Goal: Task Accomplishment & Management: Complete application form

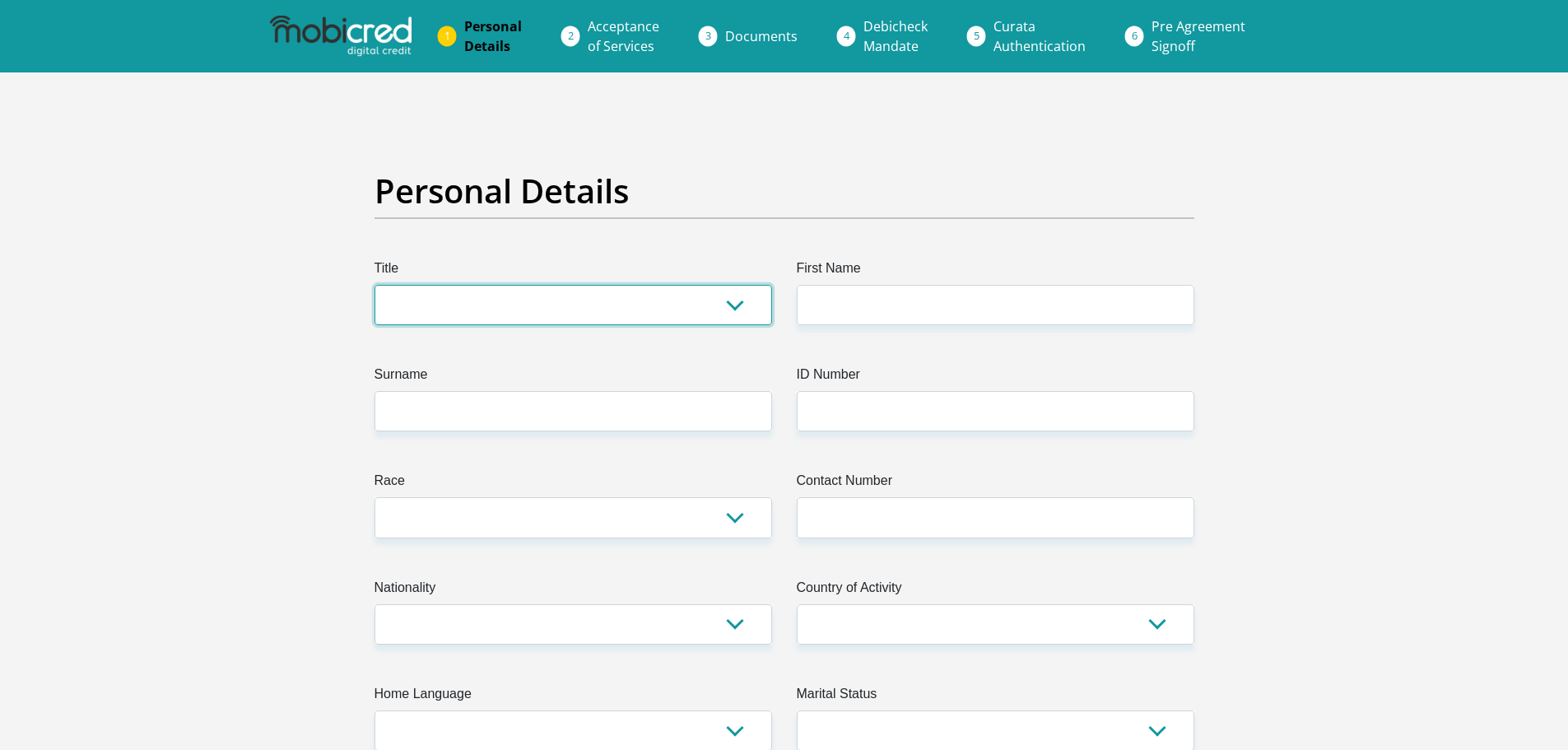
click at [621, 299] on select "Mr Ms Mrs Dr [PERSON_NAME]" at bounding box center [572, 305] width 397 height 40
select select "Mr"
click at [374, 285] on select "Mr Ms Mrs Dr [PERSON_NAME]" at bounding box center [572, 305] width 397 height 40
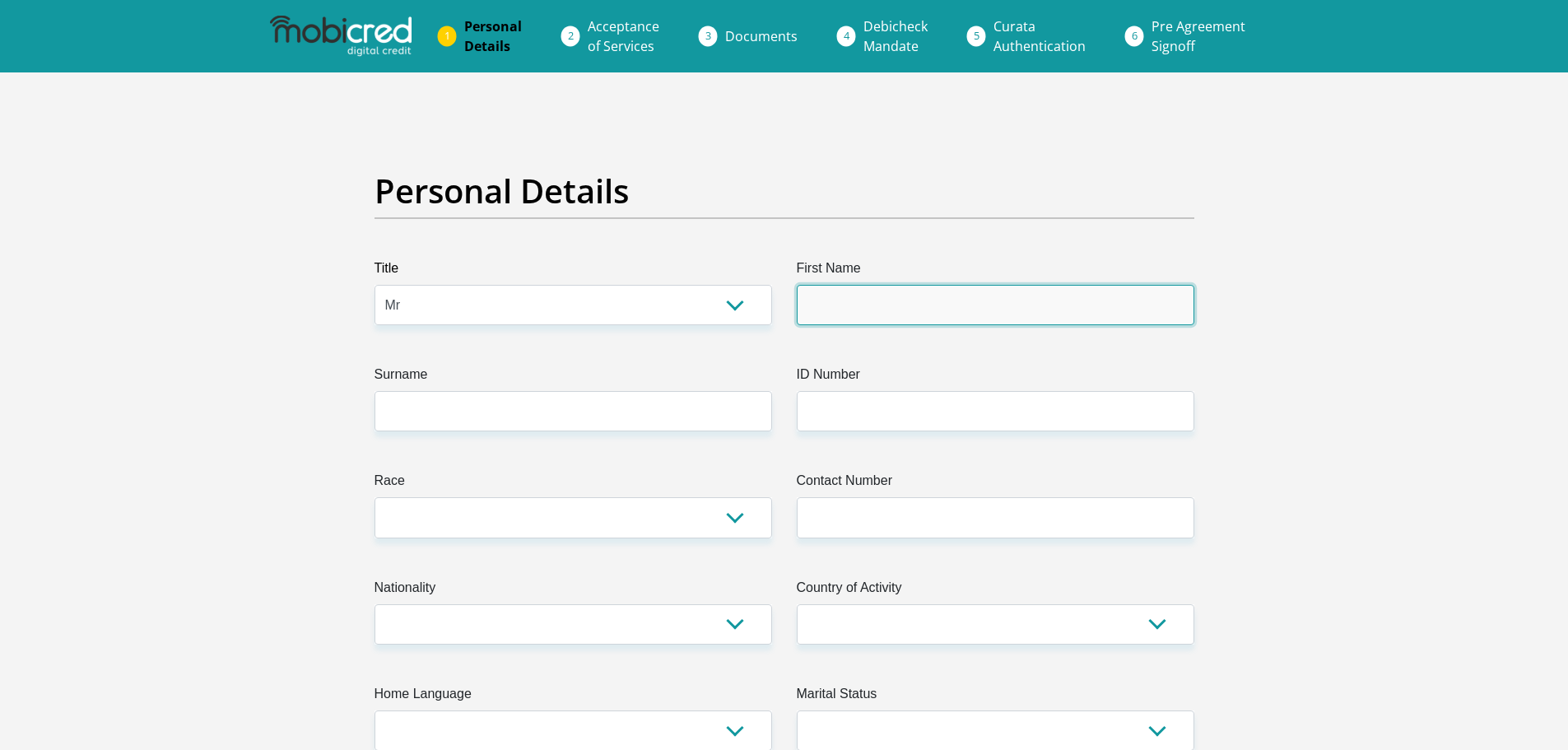
click at [844, 304] on input "First Name" at bounding box center [995, 305] width 397 height 40
type input "Motlalepule"
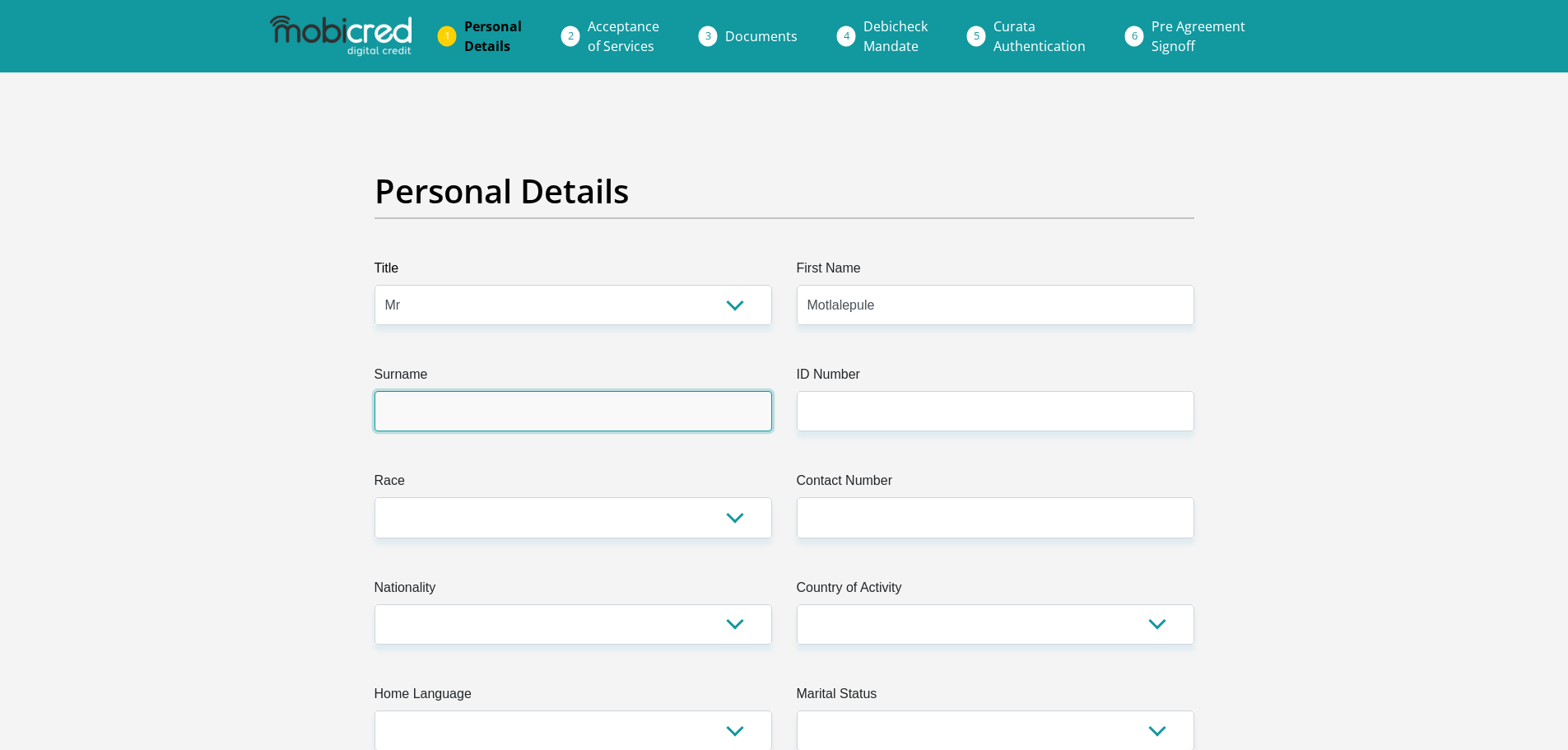
type input "Tshakela"
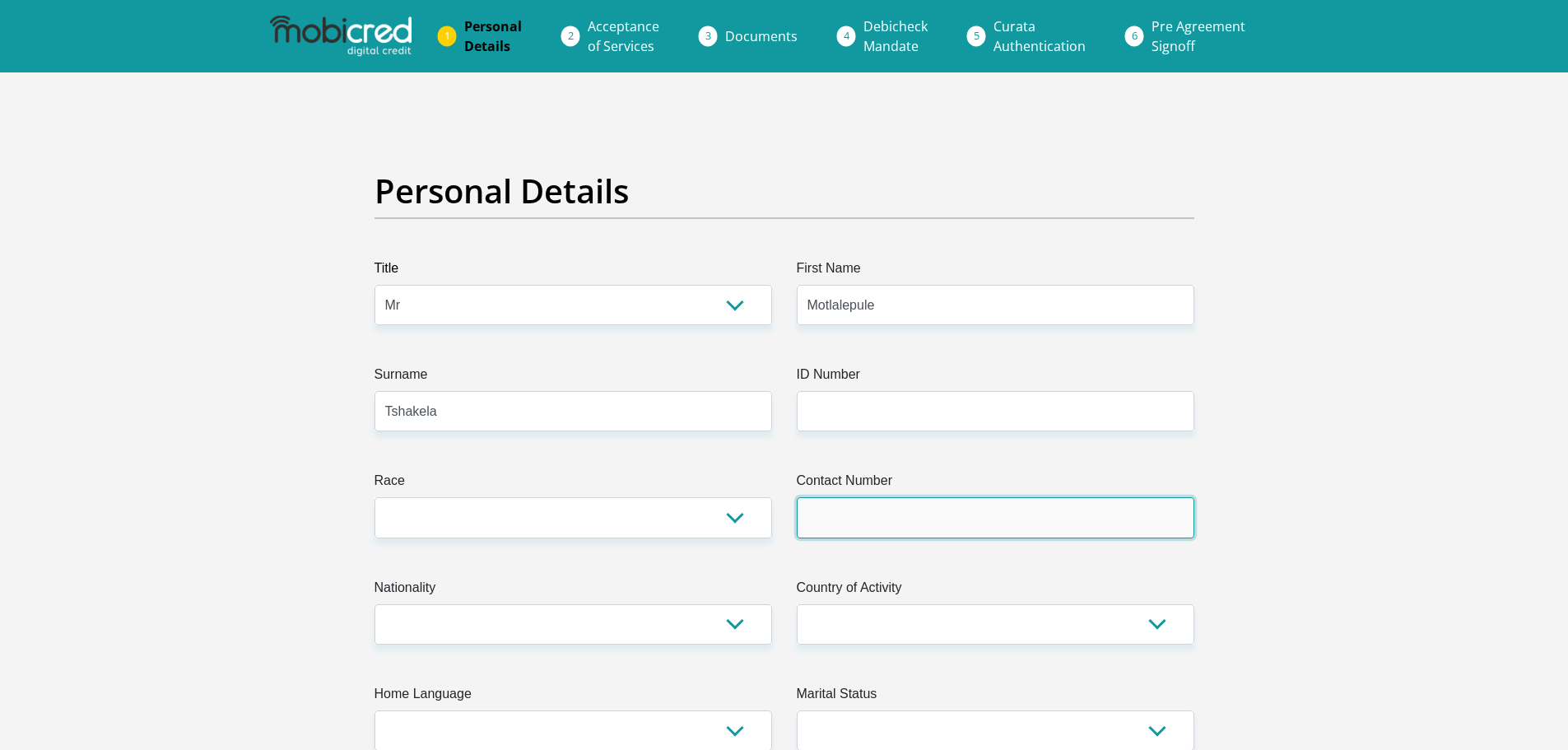
type input "0632988030"
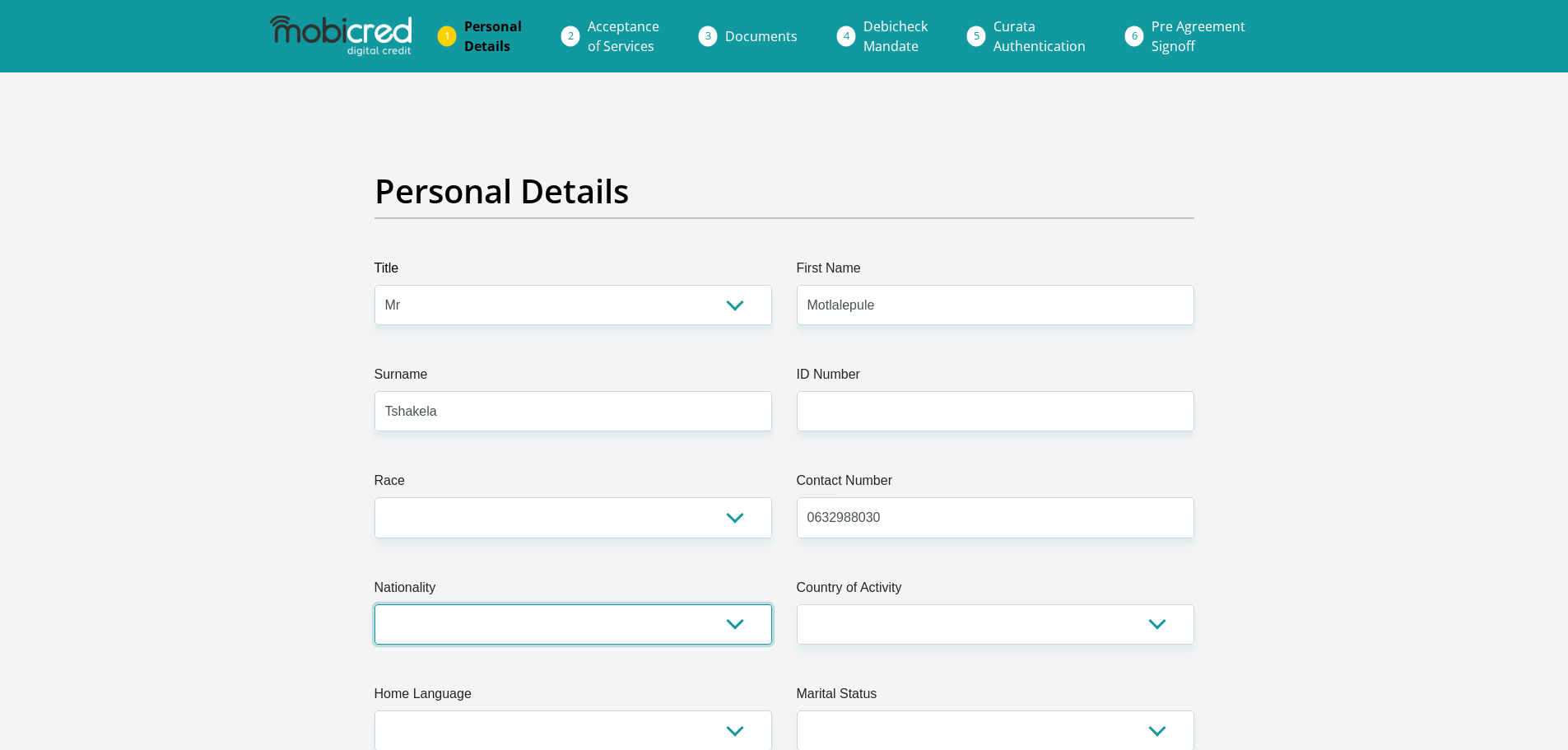
select select "ZAF"
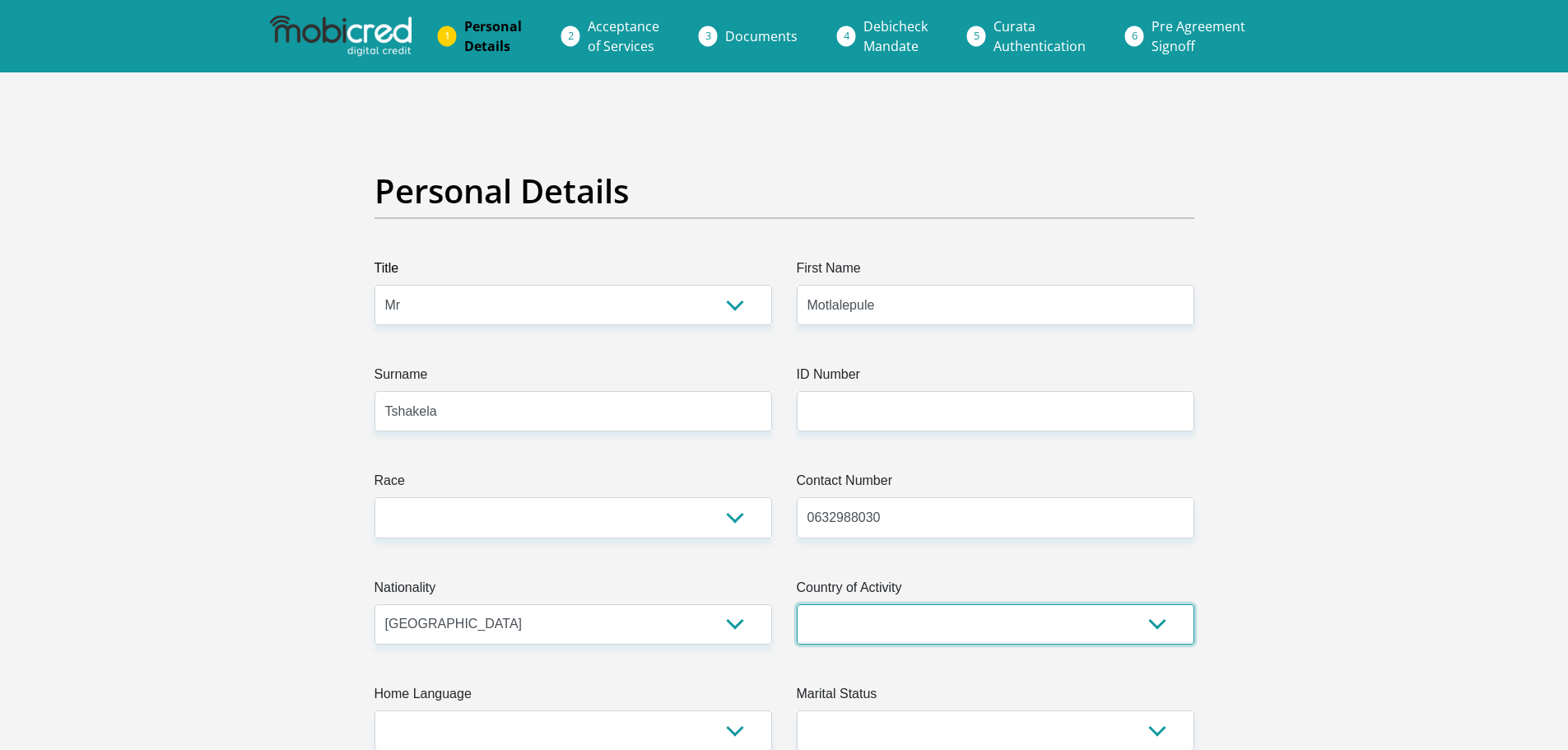
select select "ZAF"
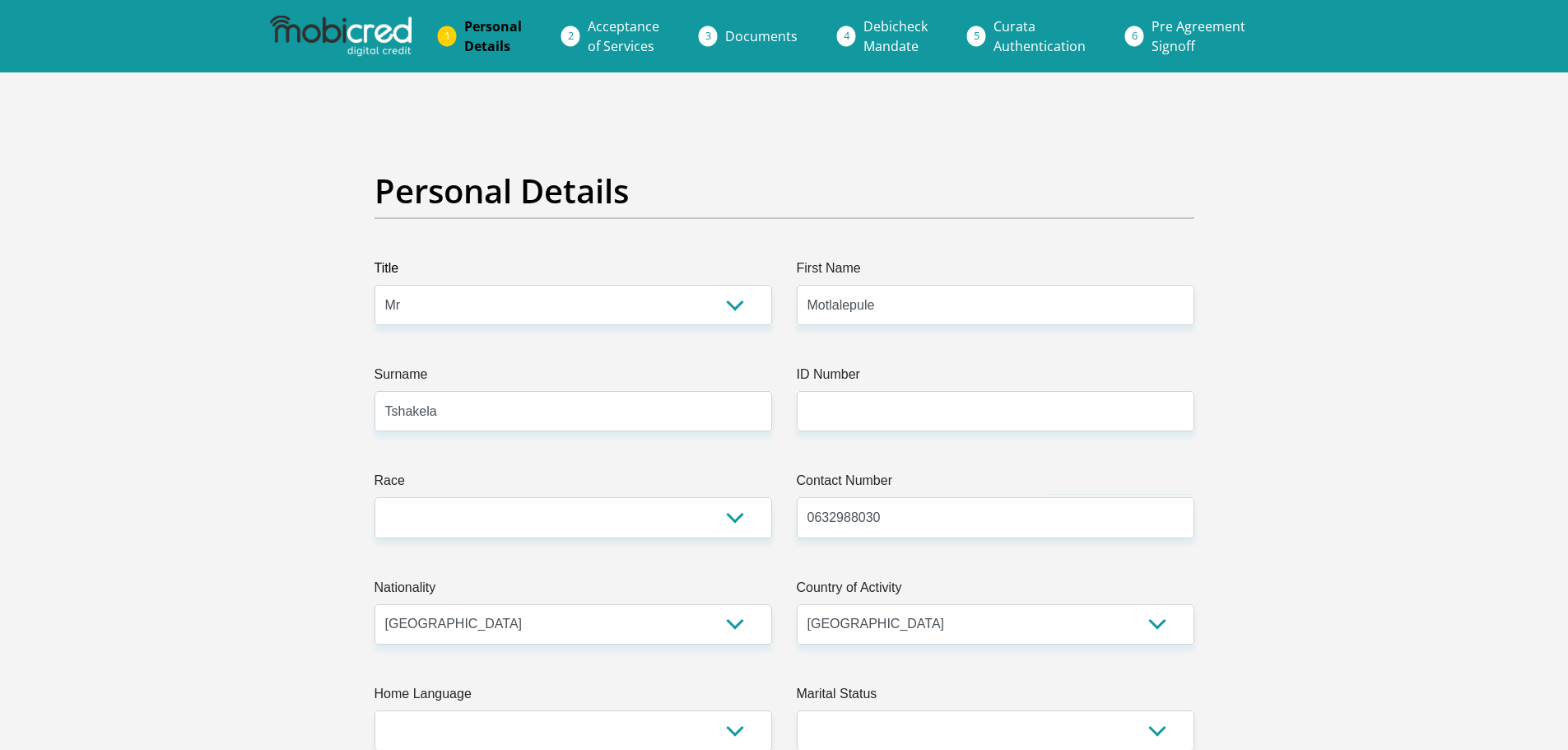
type input "1171 stand no"
type input "Zamdela"
type input "Sasolburg"
type input "1949"
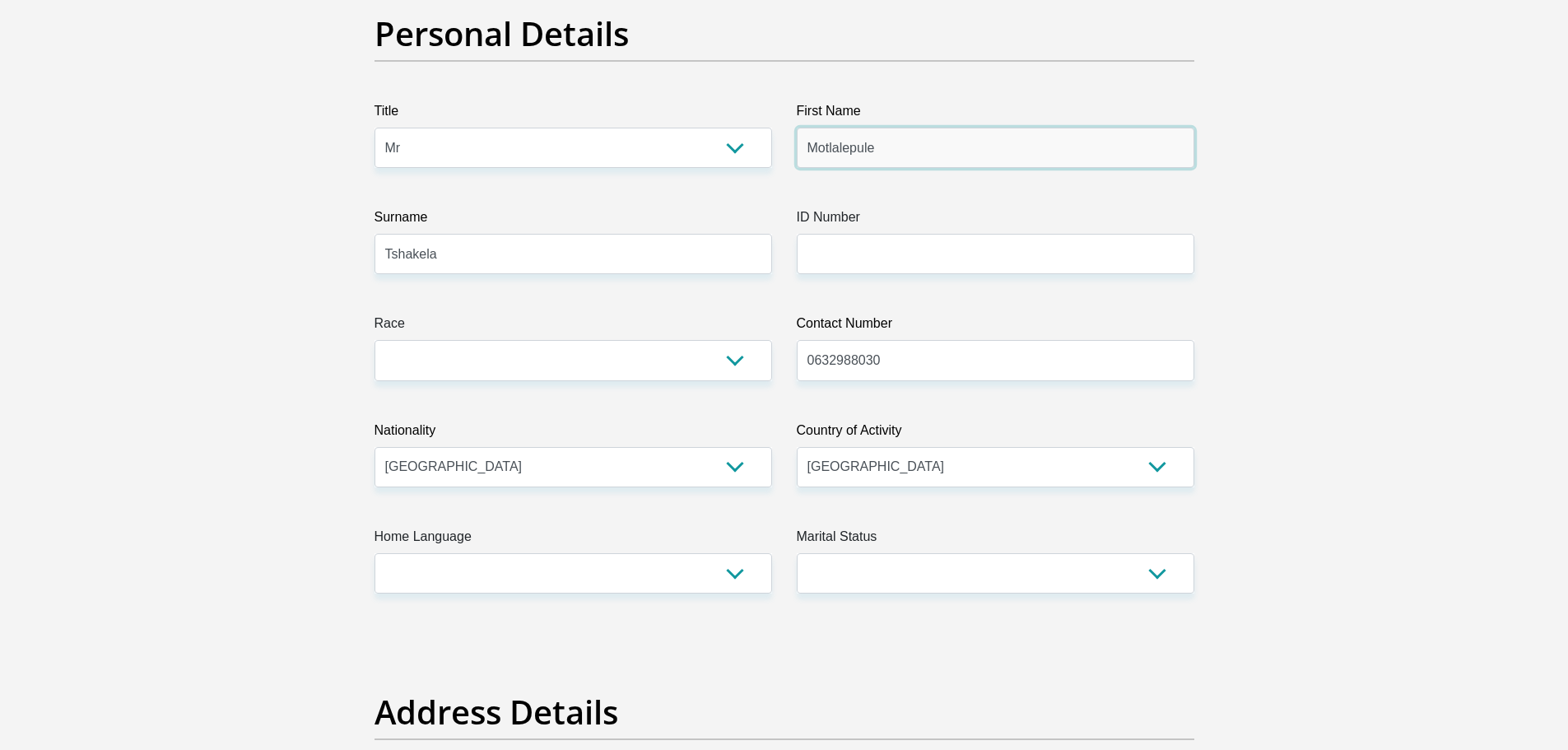
scroll to position [165, 0]
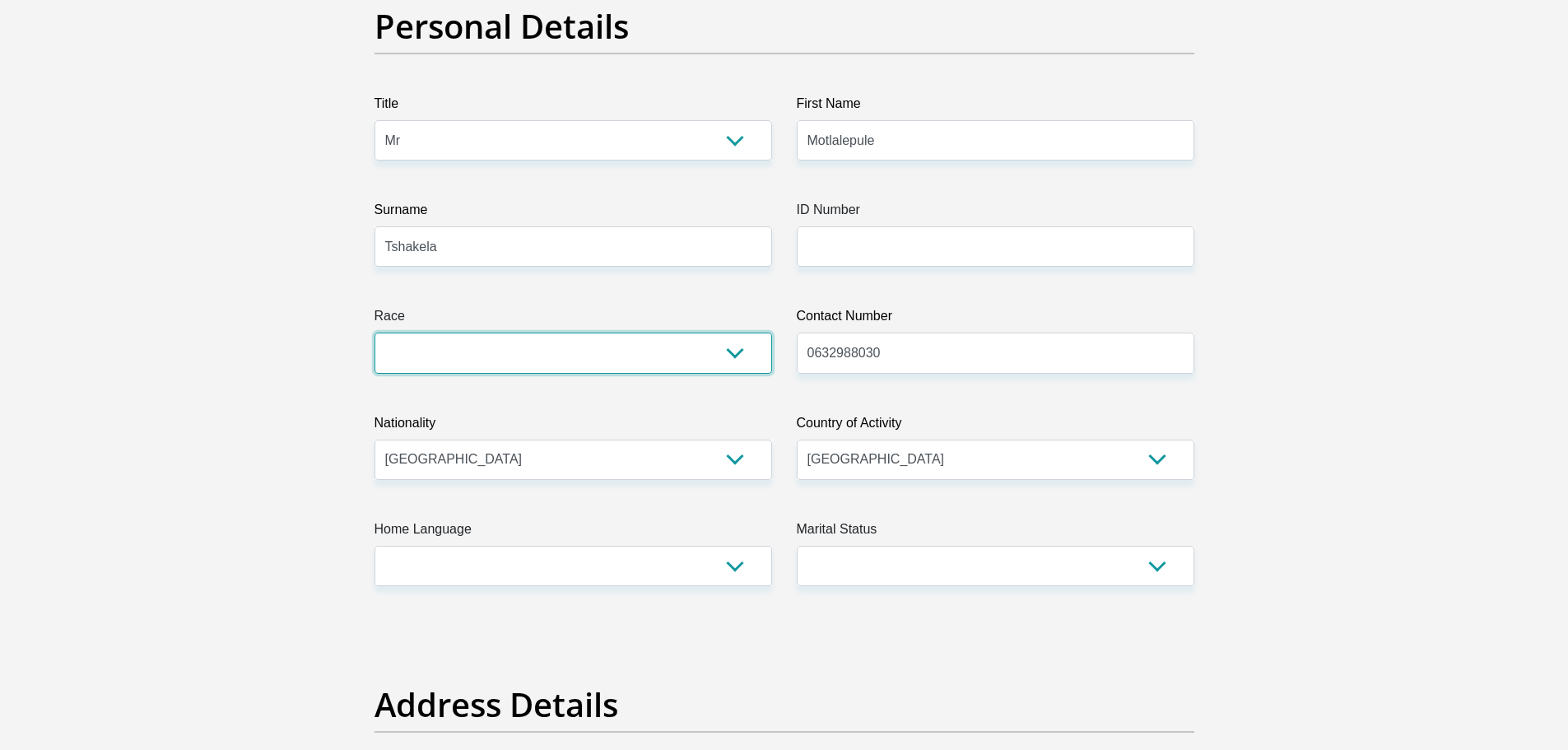
click at [709, 353] on select "Black Coloured Indian White Other" at bounding box center [572, 352] width 397 height 40
select select "1"
click at [374, 332] on select "Black Coloured Indian White Other" at bounding box center [572, 352] width 397 height 40
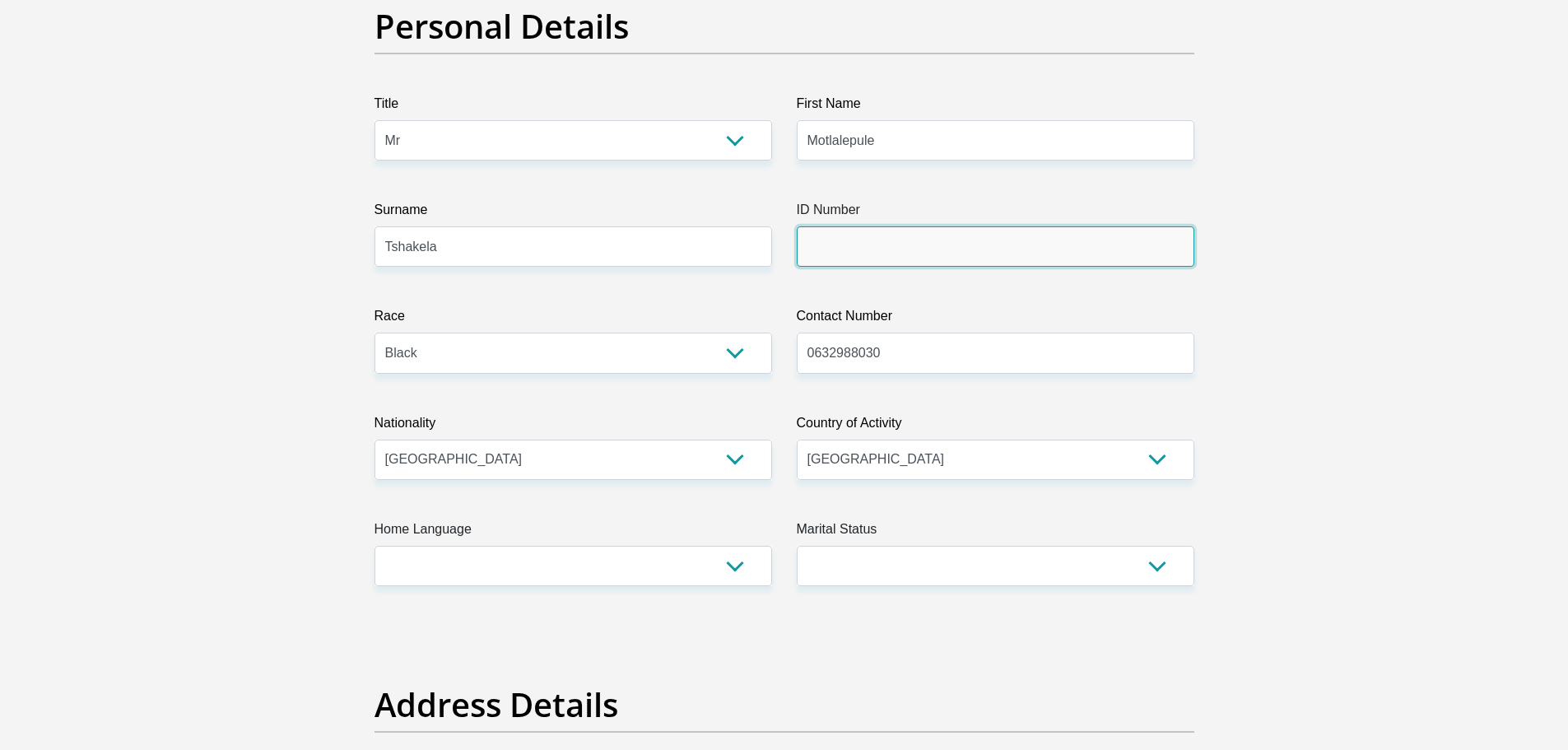
click at [870, 253] on input "ID Number" at bounding box center [995, 246] width 397 height 40
type input "9110165241082"
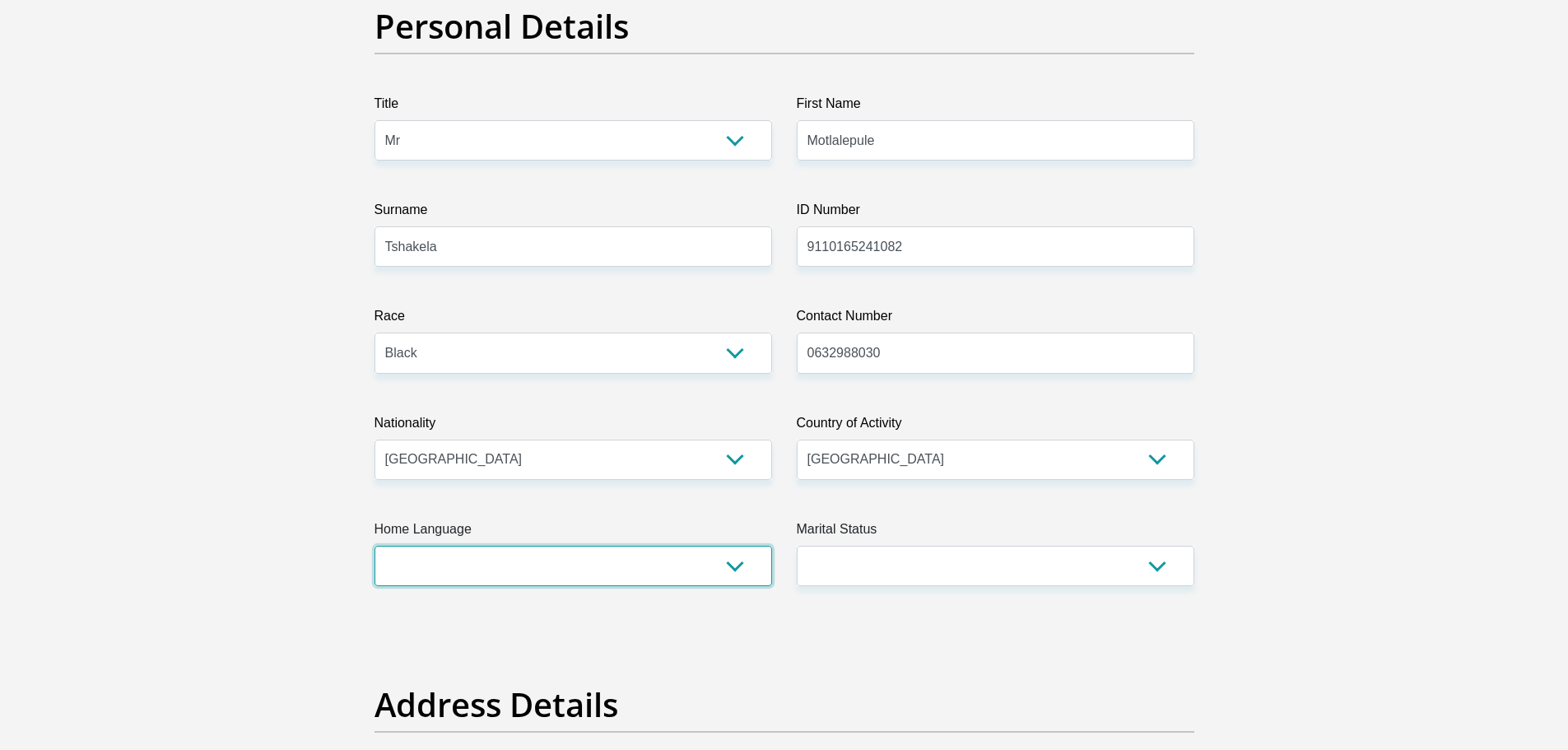
click at [712, 563] on select "Afrikaans English Sepedi South Ndebele Southern Sotho Swati Tsonga Tswana Venda…" at bounding box center [572, 566] width 397 height 40
select select "sot"
click at [374, 546] on select "Afrikaans English Sepedi South Ndebele Southern Sotho Swati Tsonga Tswana Venda…" at bounding box center [572, 566] width 397 height 40
click at [909, 563] on select "Married ANC Single Divorced Widowed Married COP or Customary Law" at bounding box center [995, 566] width 397 height 40
click at [715, 578] on select "Afrikaans English Sepedi South Ndebele Southern Sotho Swati Tsonga Tswana Venda…" at bounding box center [572, 566] width 397 height 40
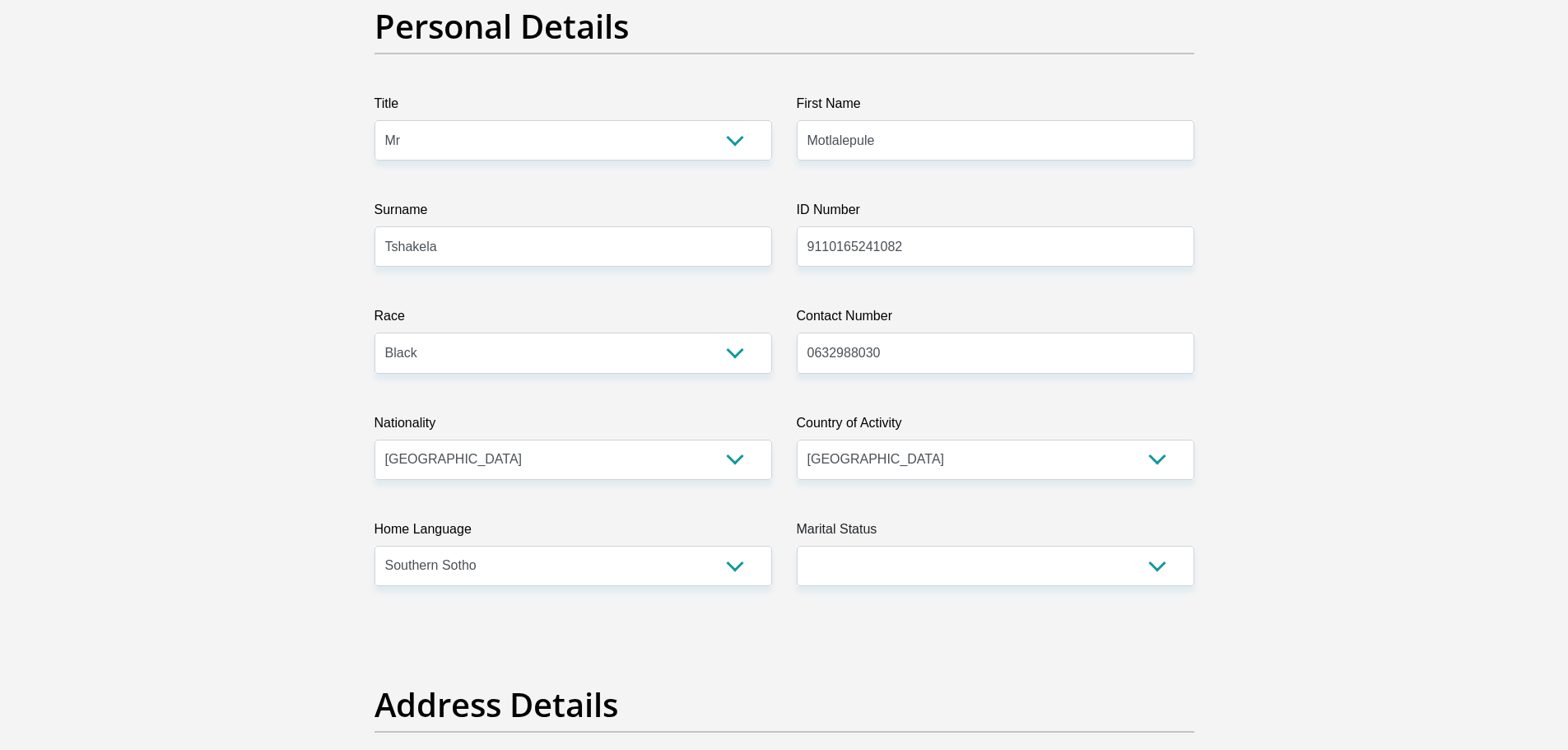
click at [901, 541] on label "Marital Status" at bounding box center [995, 532] width 397 height 26
click at [901, 546] on select "Married ANC Single Divorced Widowed Married COP or Customary Law" at bounding box center [995, 566] width 397 height 40
click at [904, 559] on select "Married ANC Single Divorced Widowed Married COP or Customary Law" at bounding box center [995, 566] width 397 height 40
select select "2"
click at [797, 546] on select "Married ANC Single Divorced Widowed Married COP or Customary Law" at bounding box center [995, 566] width 397 height 40
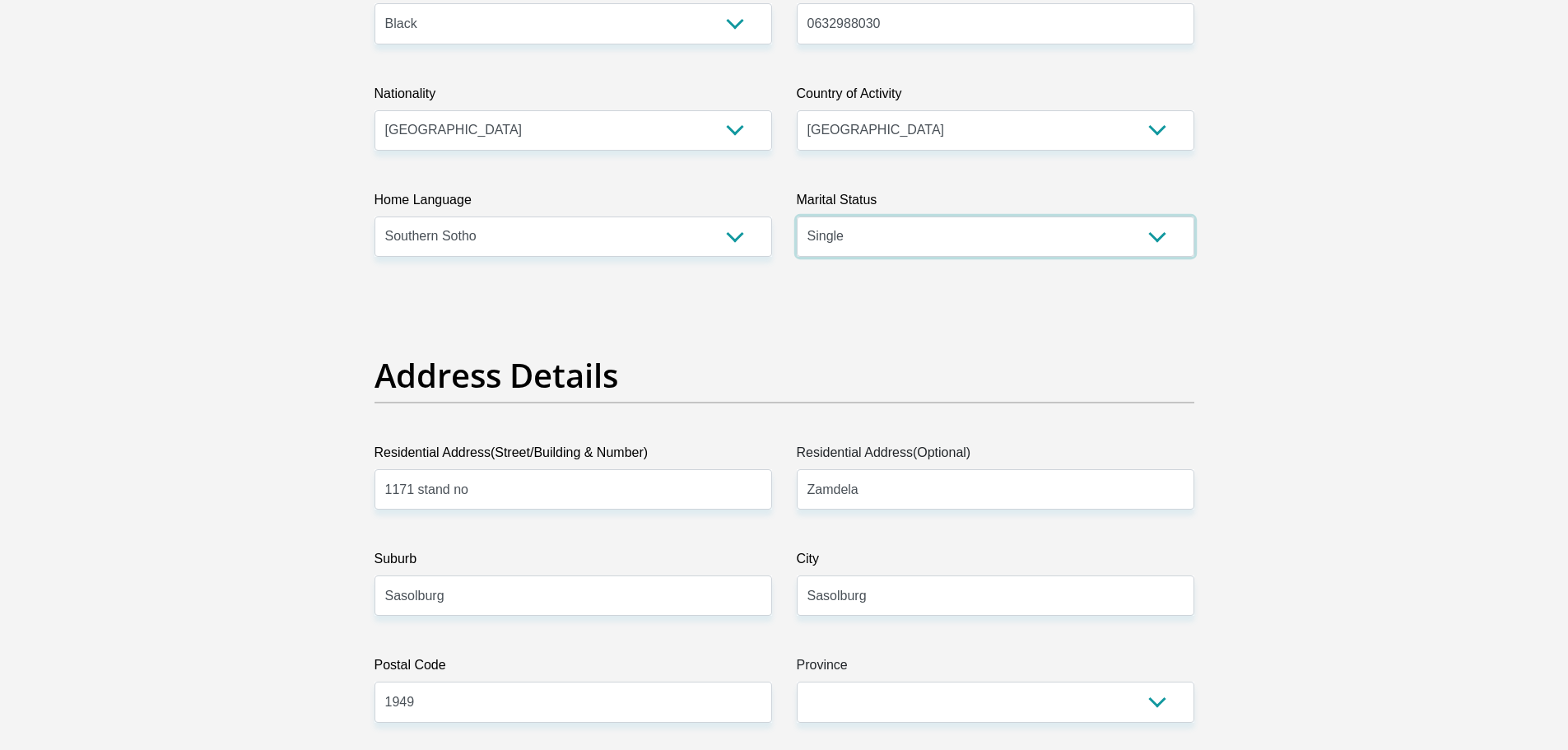
scroll to position [987, 0]
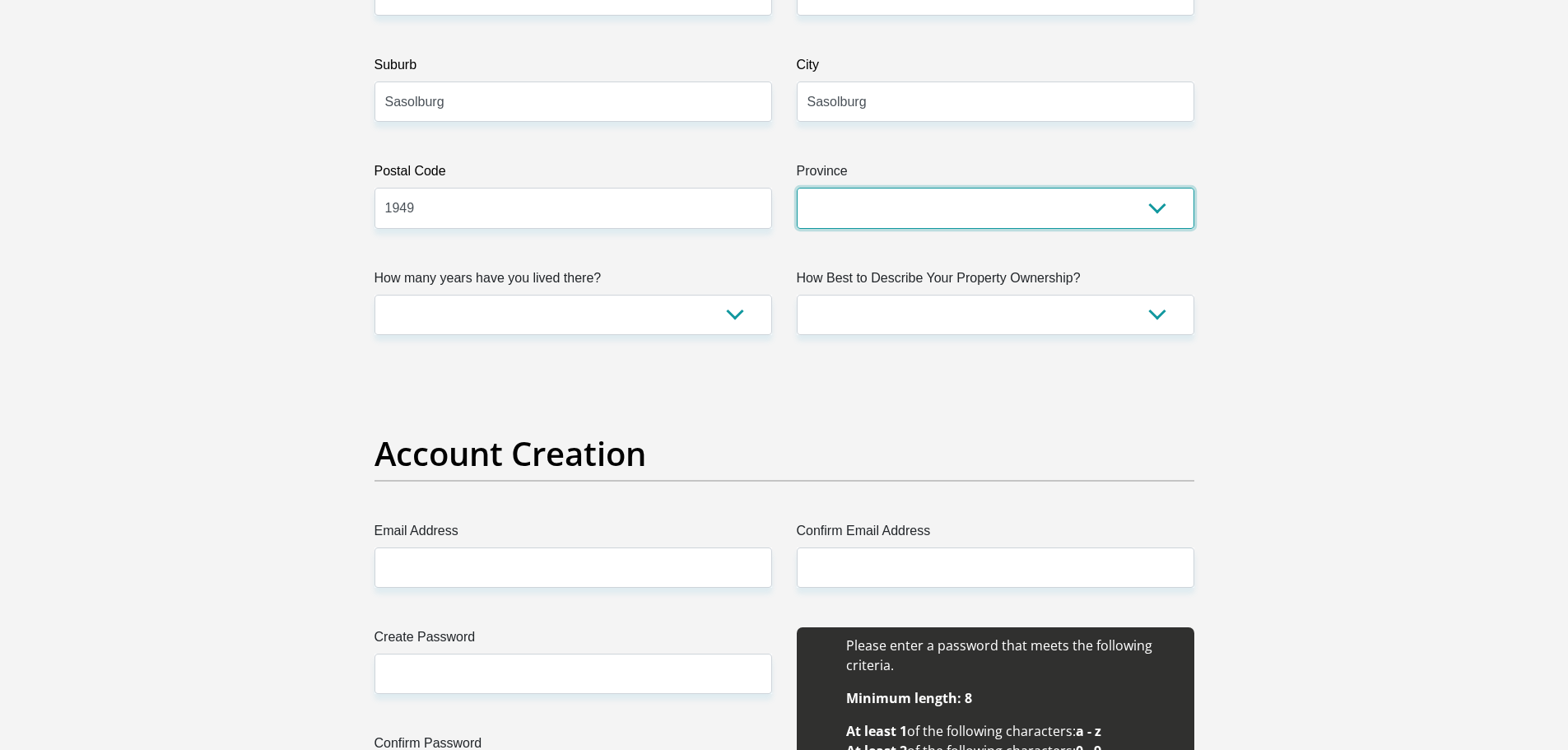
click at [947, 216] on select "Eastern Cape Free State [GEOGRAPHIC_DATA] [GEOGRAPHIC_DATA][DATE] [GEOGRAPHIC_D…" at bounding box center [995, 208] width 397 height 40
select select "Free State"
click at [797, 188] on select "Eastern Cape Free State [GEOGRAPHIC_DATA] [GEOGRAPHIC_DATA][DATE] [GEOGRAPHIC_D…" at bounding box center [995, 208] width 397 height 40
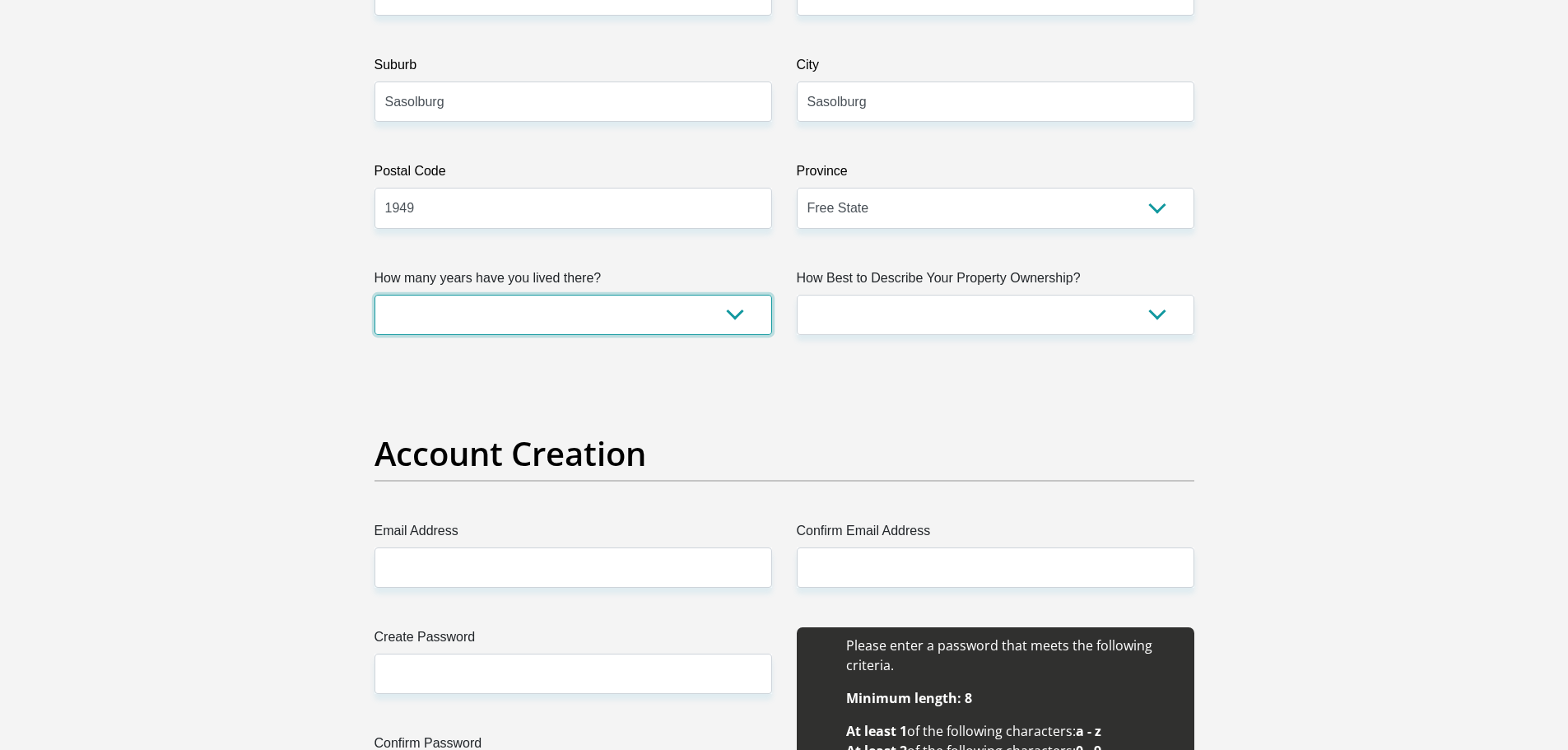
click at [597, 300] on select "less than 1 year 1-3 years 3-5 years 5+ years" at bounding box center [572, 315] width 397 height 40
select select "2"
click at [374, 295] on select "less than 1 year 1-3 years 3-5 years 5+ years" at bounding box center [572, 315] width 397 height 40
click at [921, 292] on label "How Best to Describe Your Property Ownership?" at bounding box center [995, 281] width 397 height 26
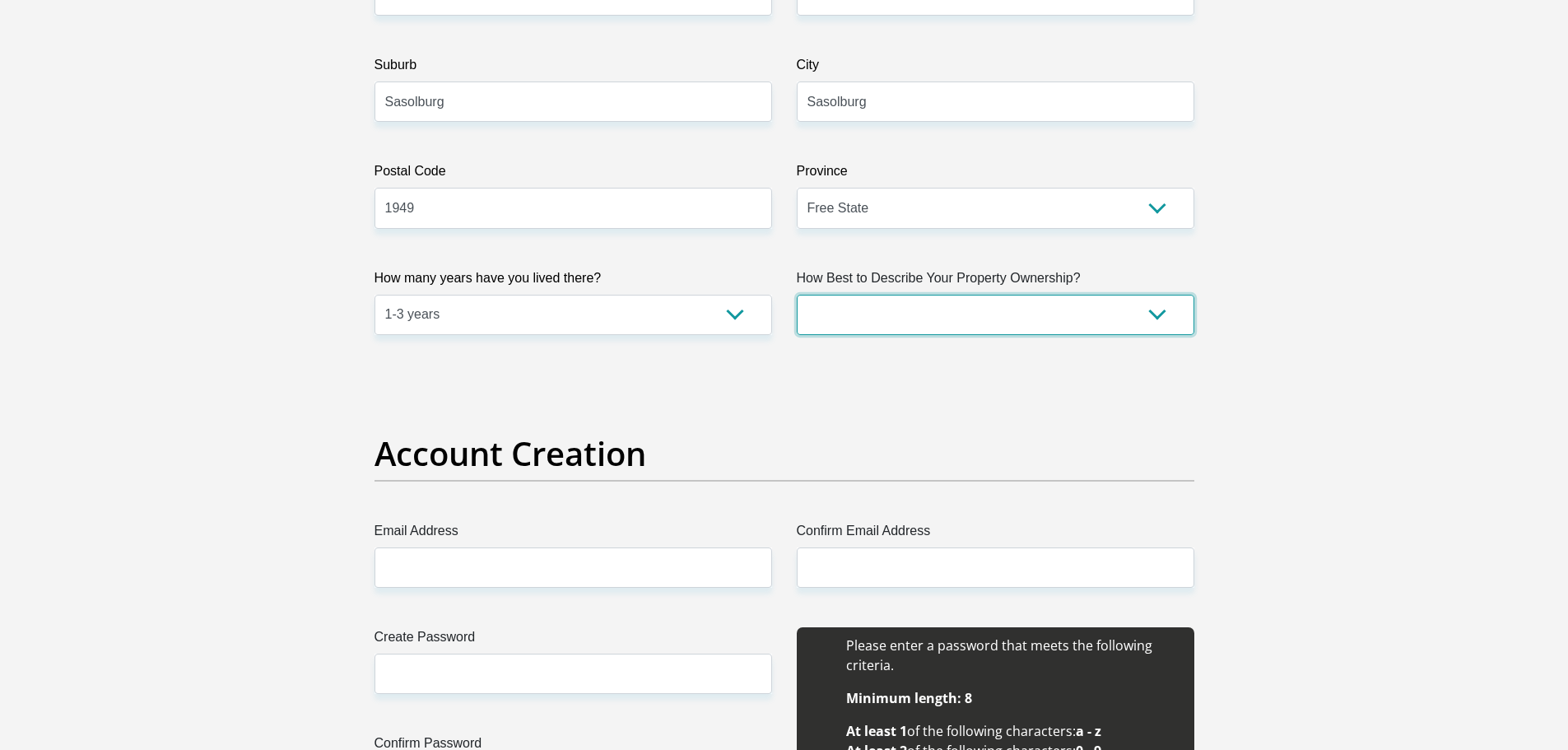
click at [921, 295] on select "Owned Rented Family Owned Company Dwelling" at bounding box center [995, 315] width 397 height 40
click at [916, 307] on select "Owned Rented Family Owned Company Dwelling" at bounding box center [995, 315] width 397 height 40
select select "parents"
click at [797, 295] on select "Owned Rented Family Owned Company Dwelling" at bounding box center [995, 315] width 397 height 40
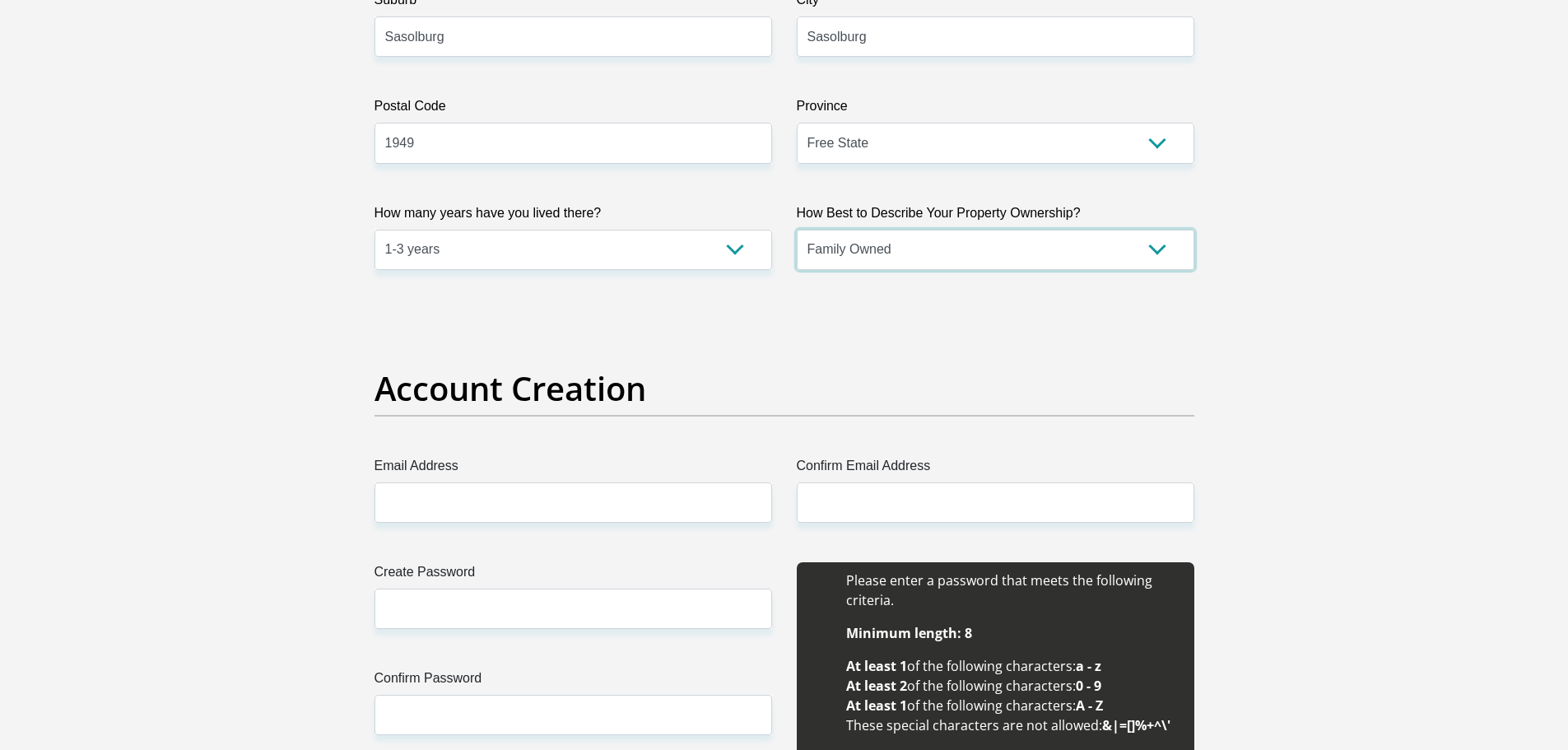
scroll to position [1317, 0]
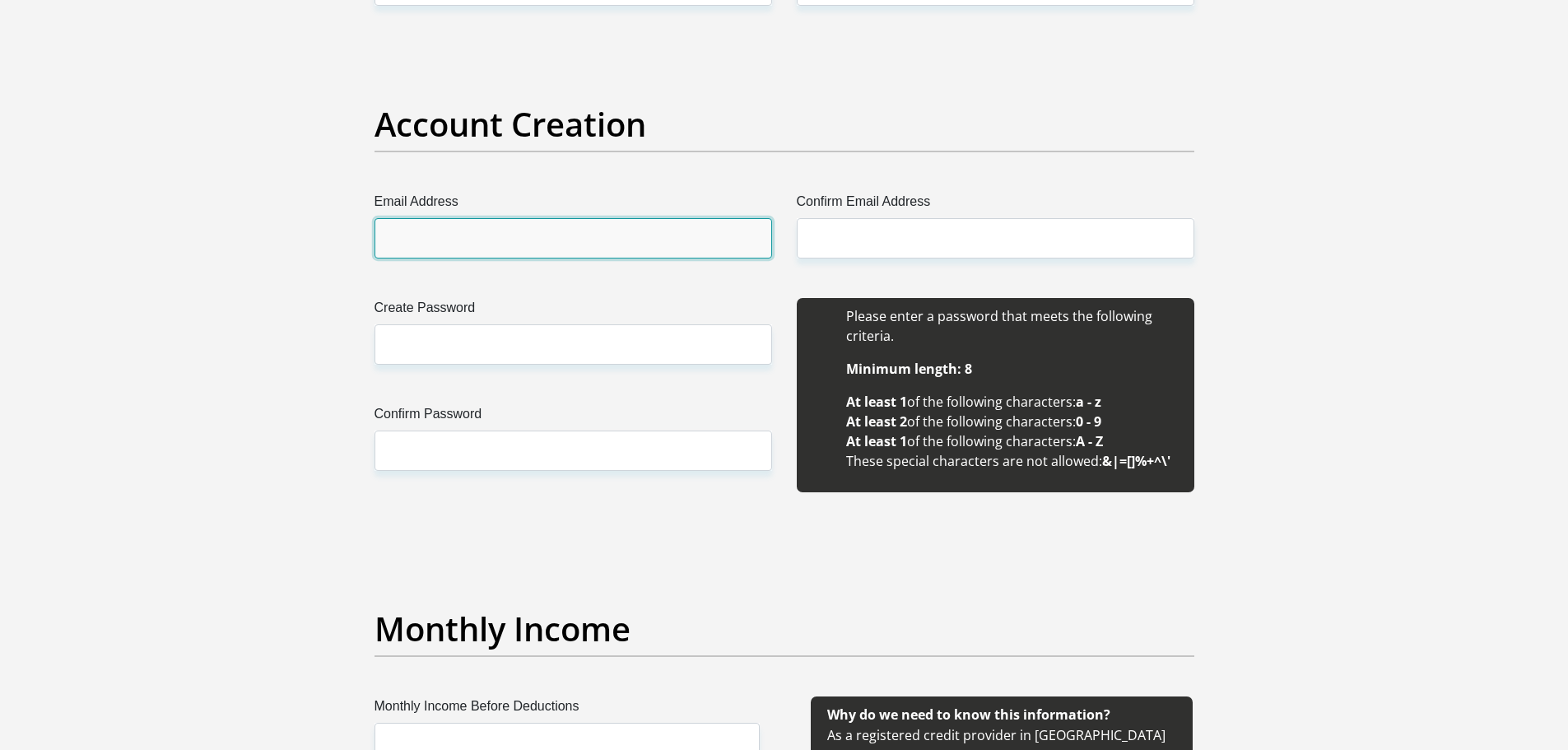
click at [563, 244] on input "Email Address" at bounding box center [572, 238] width 397 height 40
type input "[EMAIL_ADDRESS][DOMAIN_NAME]"
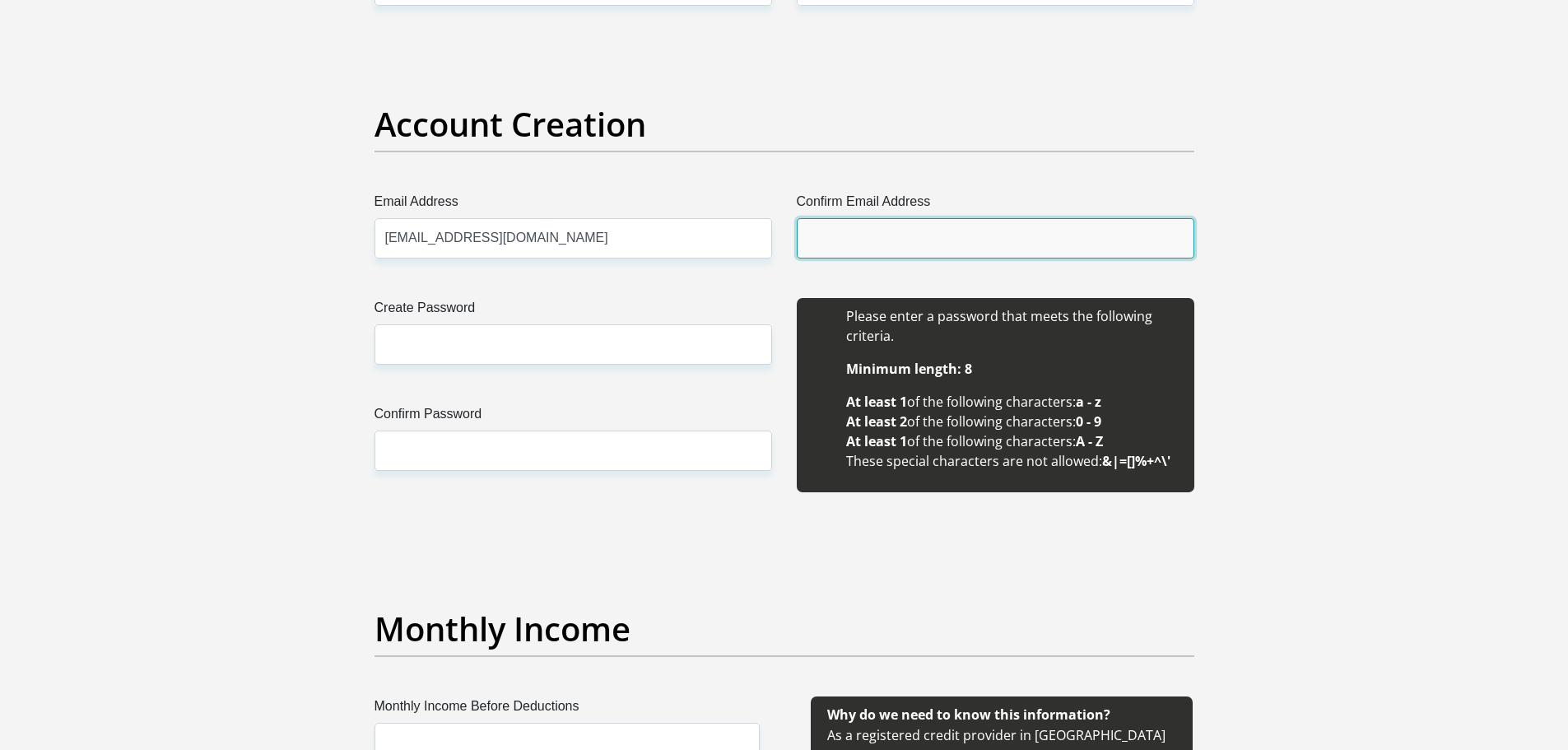
type input "[EMAIL_ADDRESS][DOMAIN_NAME]"
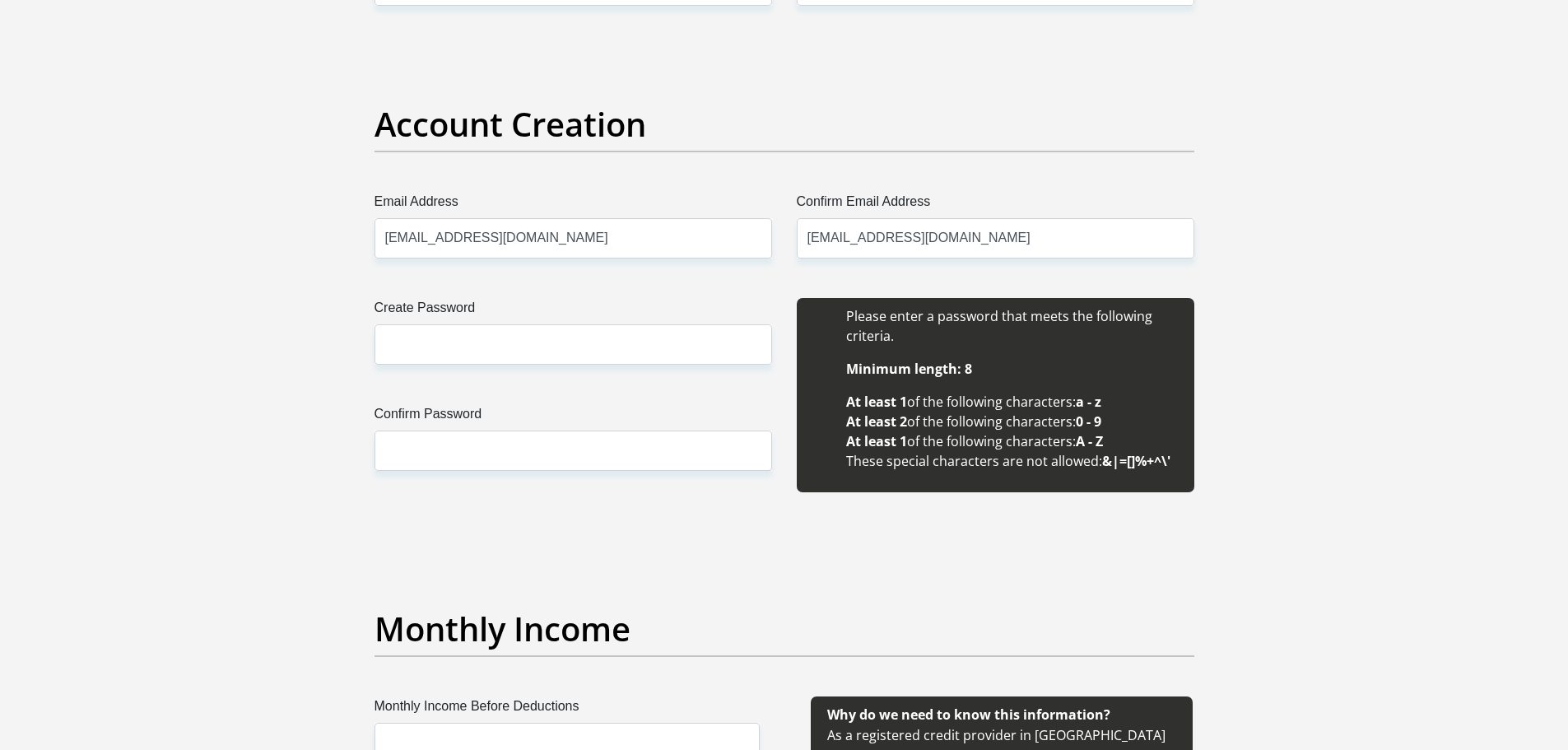
type input "Motlalepule"
type input "Tshakela"
type input "0632988030"
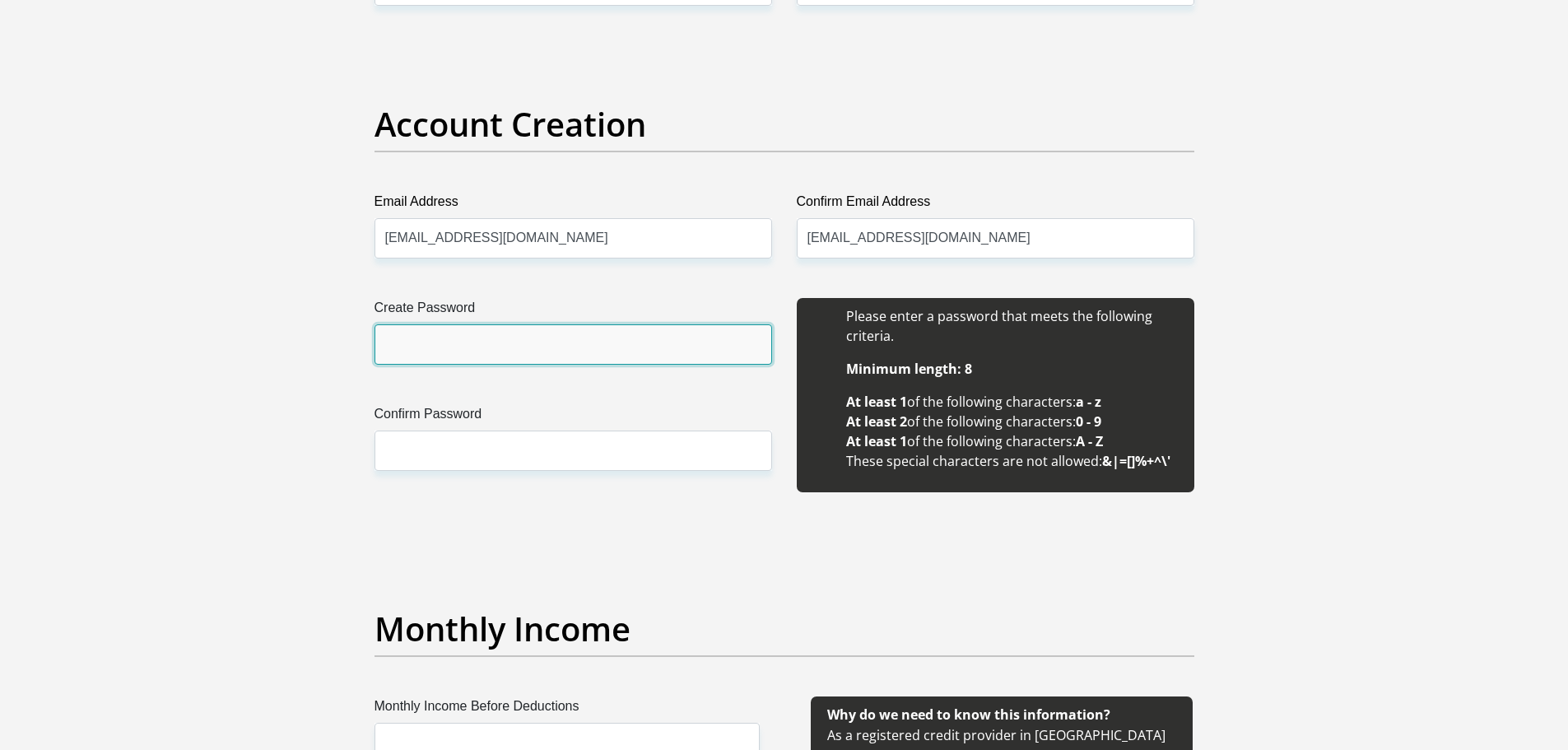
click at [401, 337] on input "Create Password" at bounding box center [572, 344] width 397 height 40
type input "Et*7lBXdC!CL7Cg"
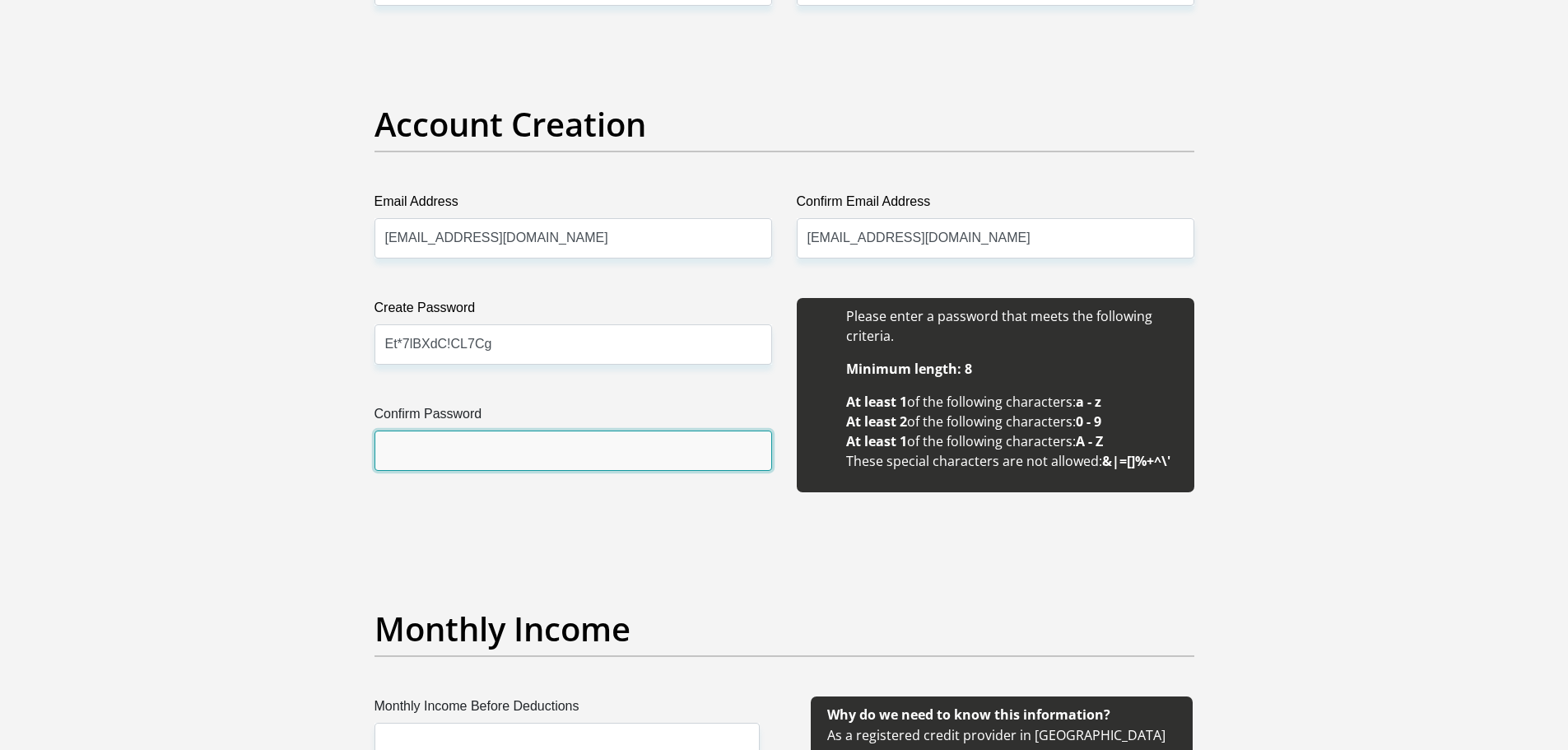
click at [481, 436] on input "Confirm Password" at bounding box center [572, 450] width 397 height 40
type input "Et*7lBXdC!CL7Cg"
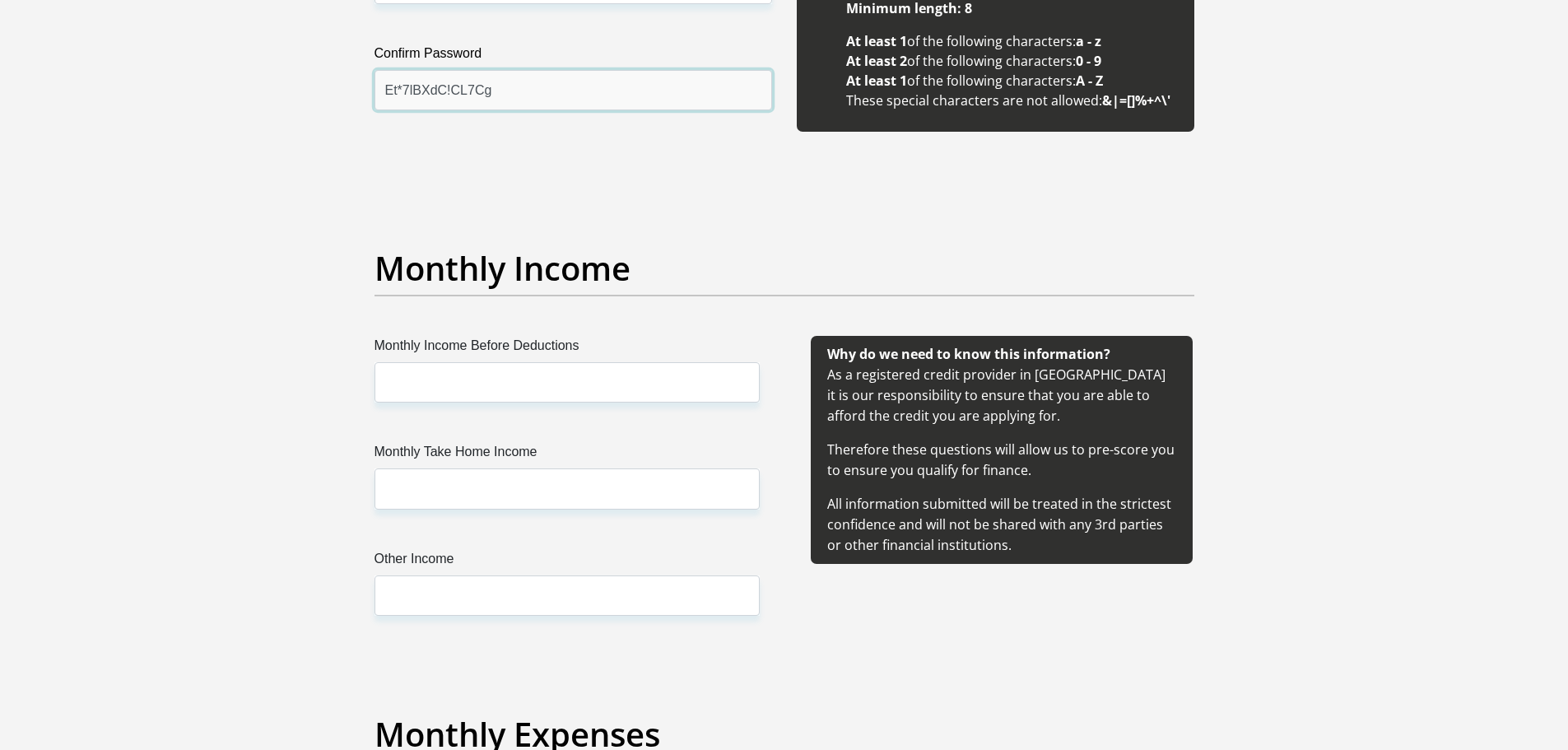
scroll to position [1728, 0]
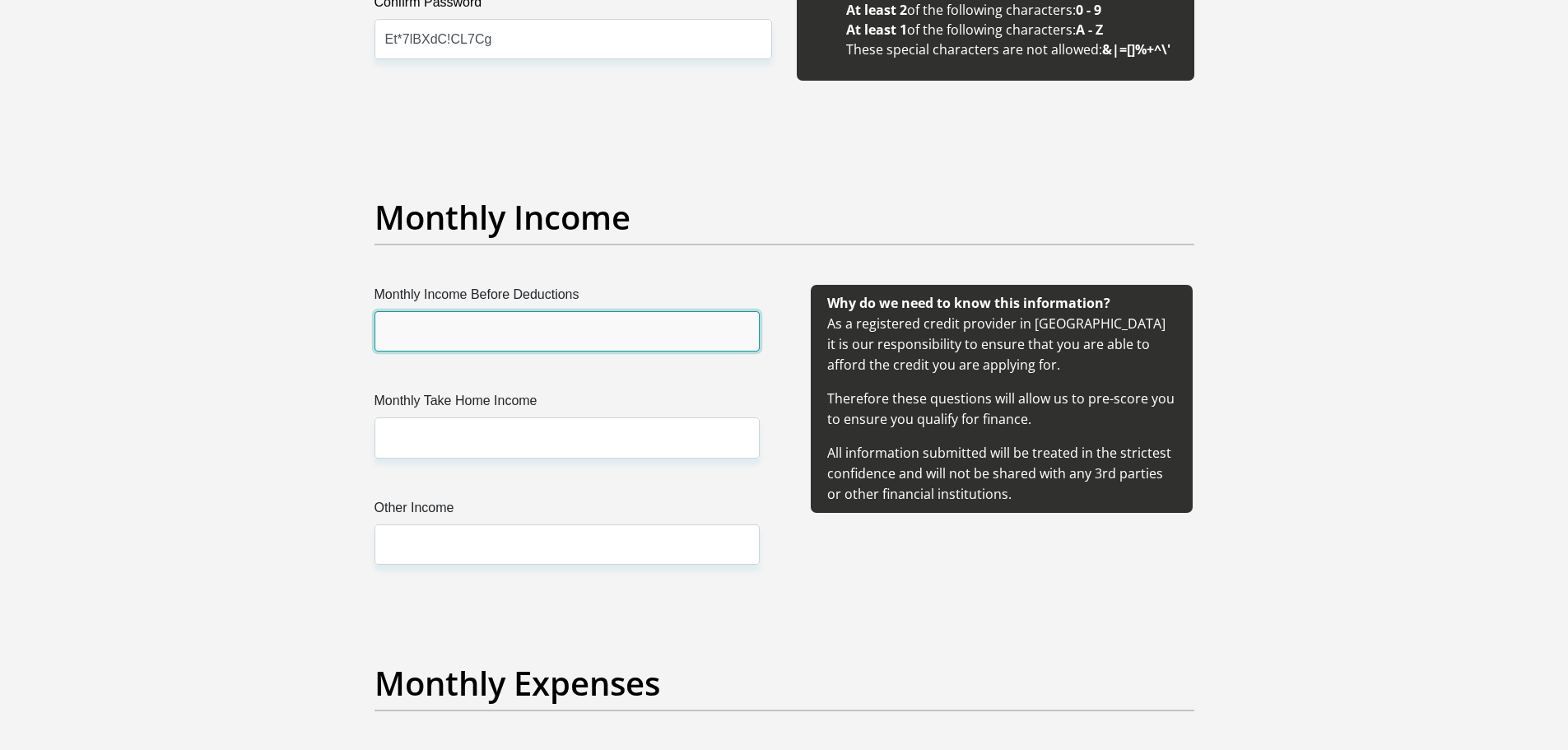
click at [588, 328] on input "Monthly Income Before Deductions" at bounding box center [566, 331] width 385 height 40
type input "82000"
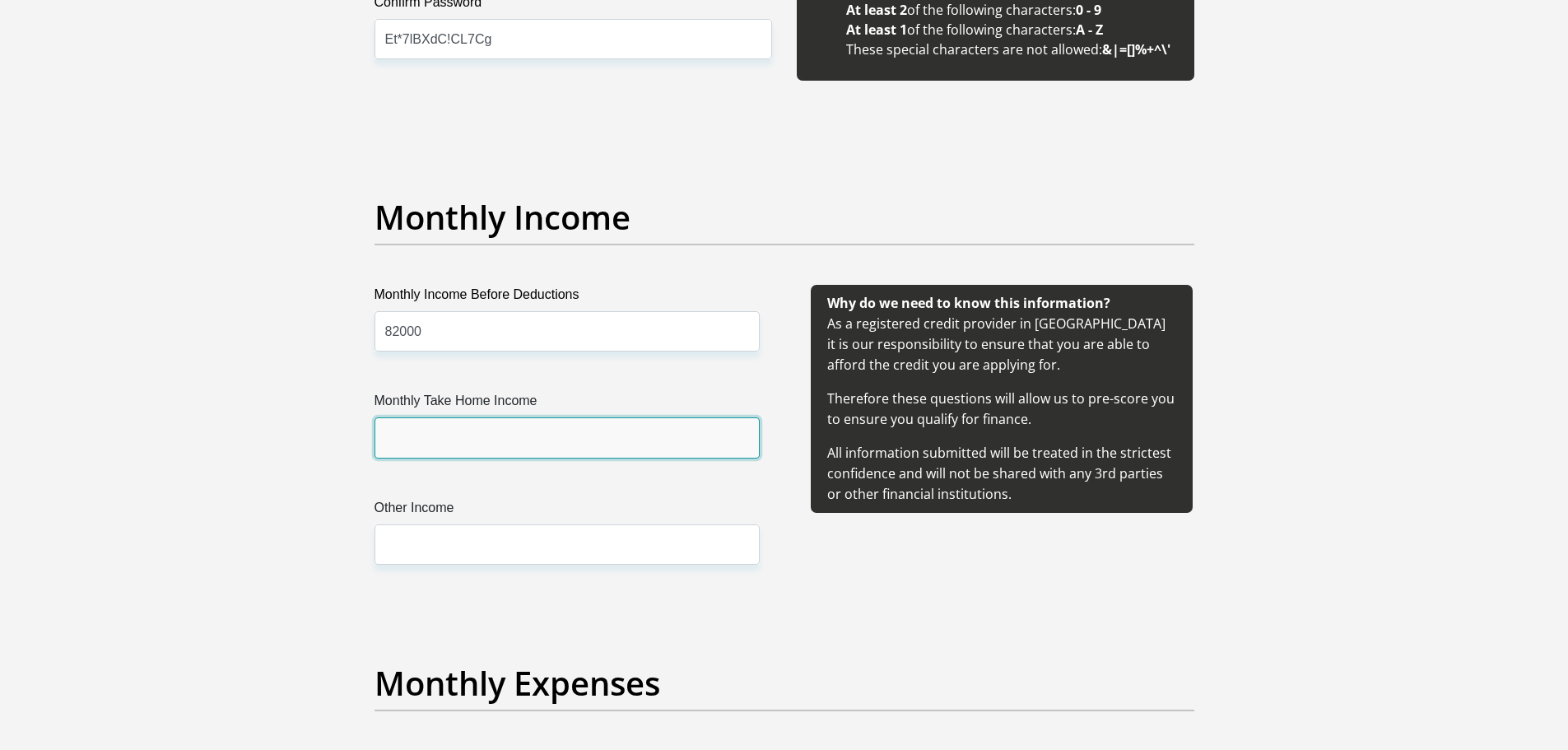
click at [497, 435] on input "Monthly Take Home Income" at bounding box center [566, 437] width 385 height 40
type input "65000"
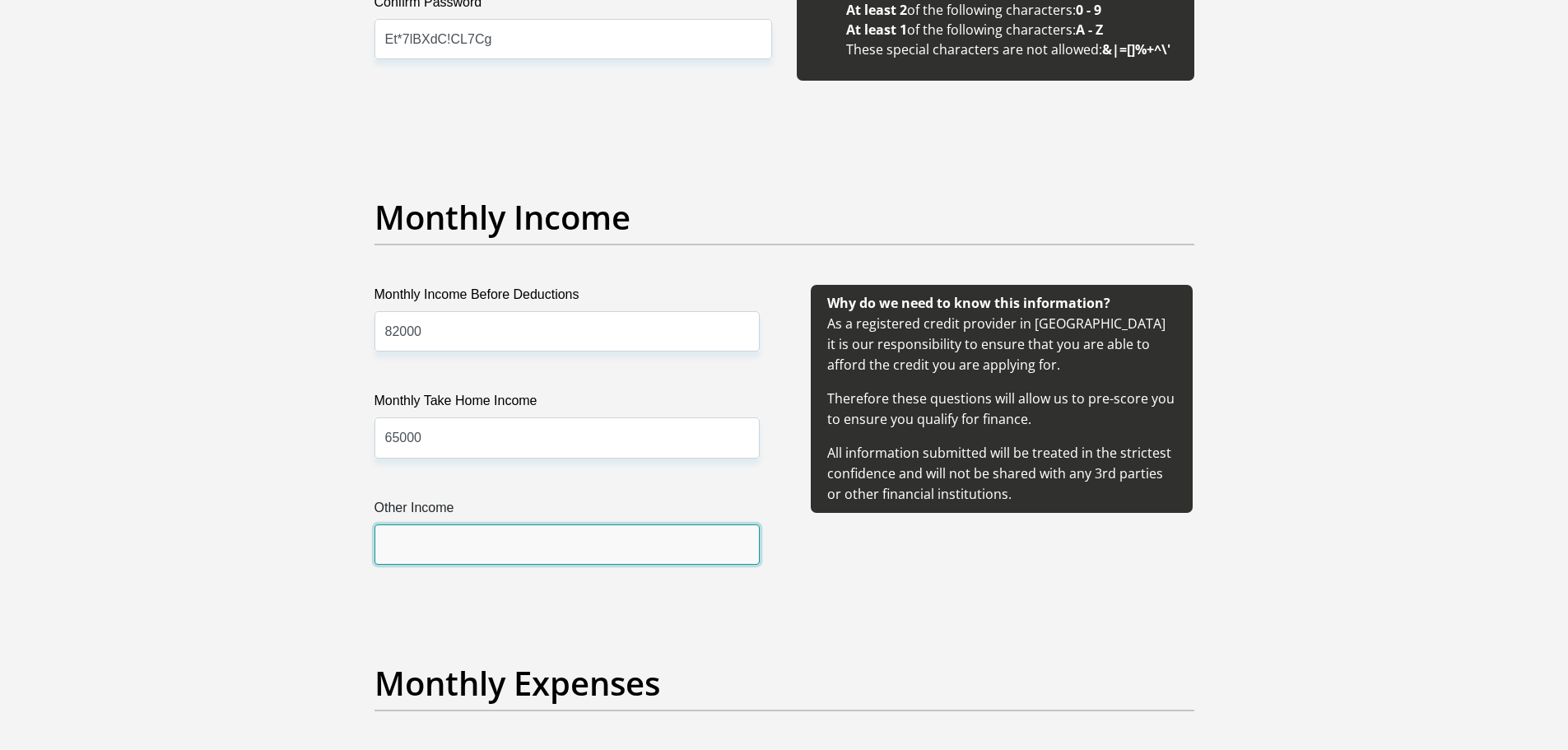
drag, startPoint x: 480, startPoint y: 542, endPoint x: 490, endPoint y: 545, distance: 10.2
click at [482, 543] on input "Other Income" at bounding box center [566, 544] width 385 height 40
type input "16000"
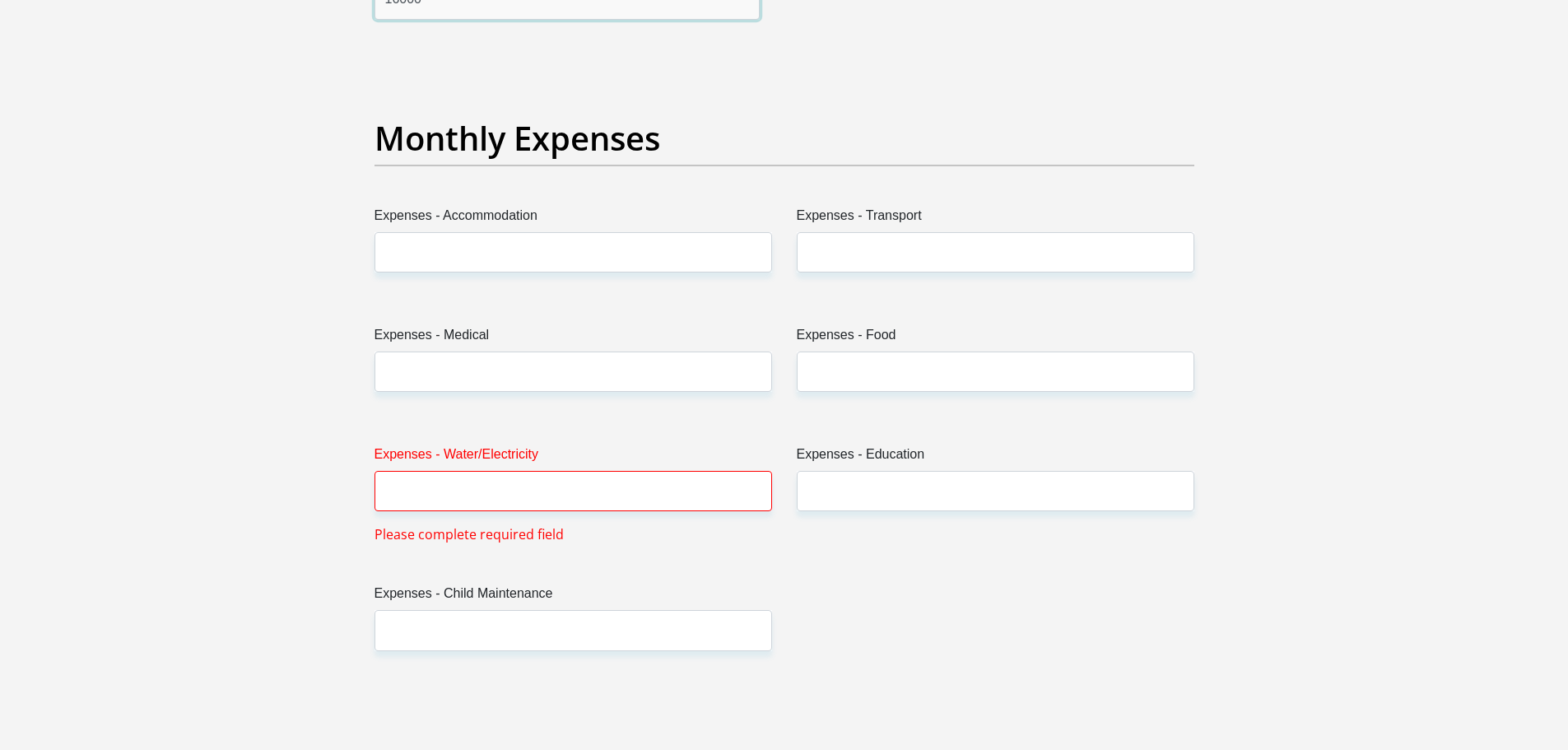
scroll to position [2304, 0]
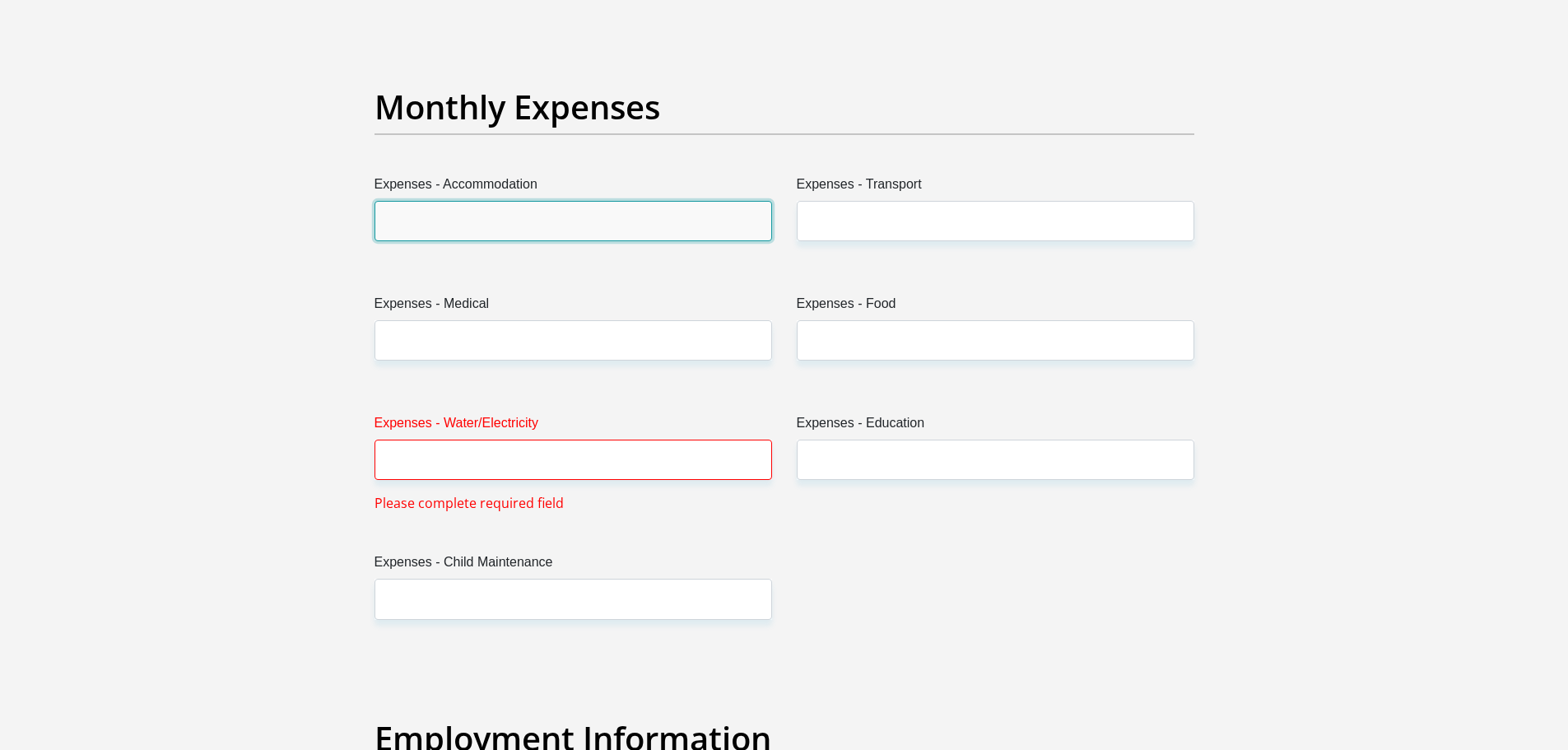
click at [528, 216] on input "Expenses - Accommodation" at bounding box center [572, 221] width 397 height 40
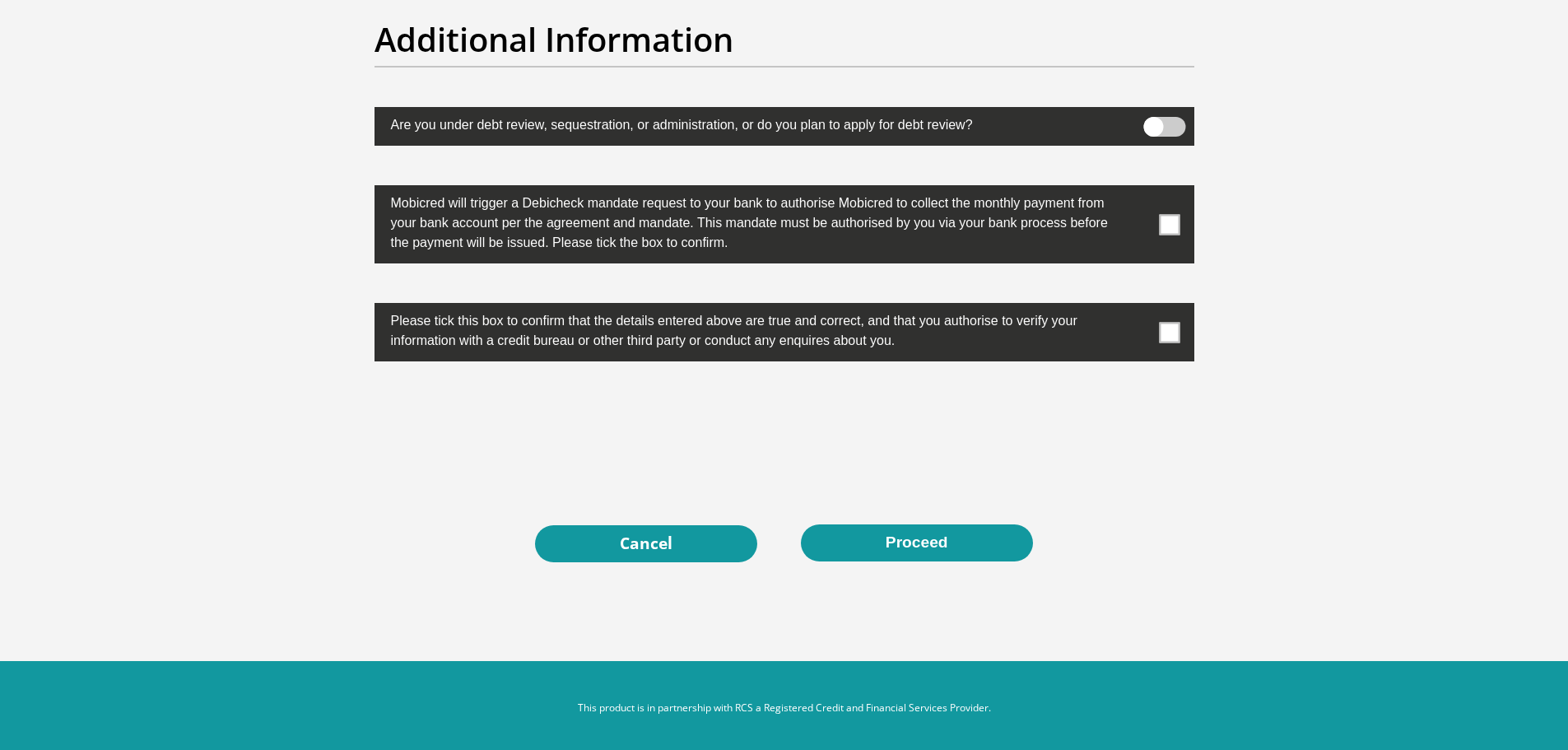
scroll to position [5174, 0]
